Goal: Find specific page/section: Find specific page/section

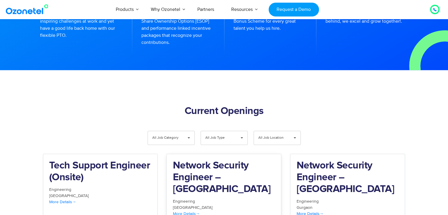
scroll to position [523, 0]
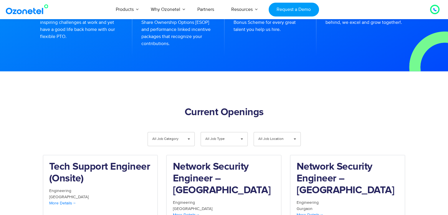
click at [190, 132] on span "▾" at bounding box center [188, 139] width 11 height 14
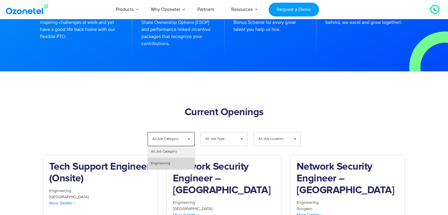
click at [163, 158] on li "Engineering" at bounding box center [171, 164] width 47 height 12
select select "***"
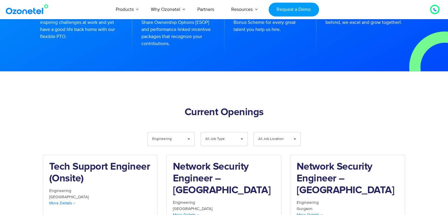
click at [242, 132] on span "▾" at bounding box center [241, 139] width 11 height 14
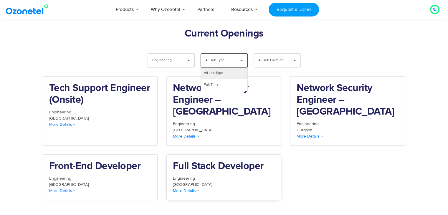
scroll to position [611, 0]
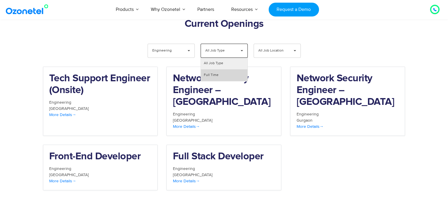
click at [222, 69] on li "Full Time" at bounding box center [224, 75] width 47 height 12
select select "**"
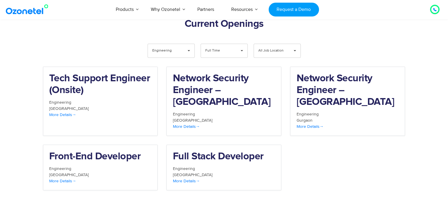
click at [294, 44] on span "▾" at bounding box center [294, 51] width 11 height 14
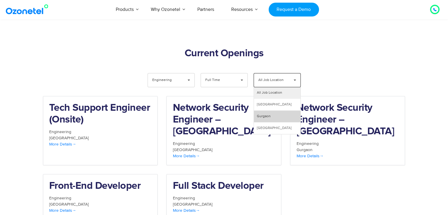
scroll to position [611, 0]
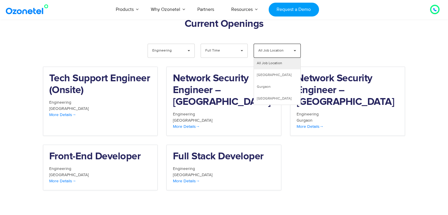
click at [327, 140] on div "Tech Support Engineer (Onsite) Engineering [GEOGRAPHIC_DATA] More Details Netwo…" at bounding box center [224, 133] width 371 height 133
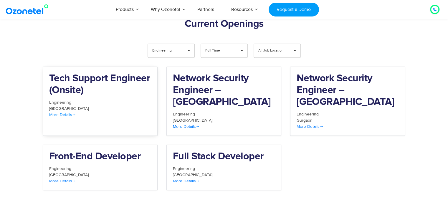
click at [64, 112] on span "More Details" at bounding box center [62, 114] width 27 height 5
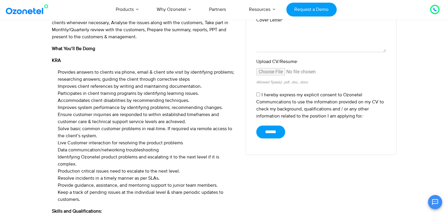
scroll to position [236, 0]
